Goal: Navigation & Orientation: Find specific page/section

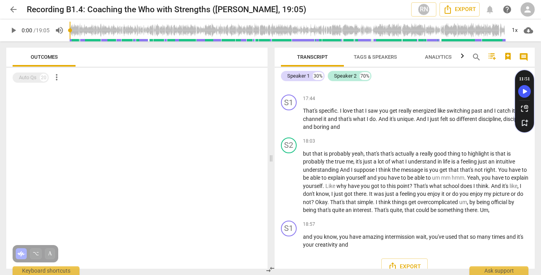
scroll to position [2661, 0]
